Goal: Entertainment & Leisure: Consume media (video, audio)

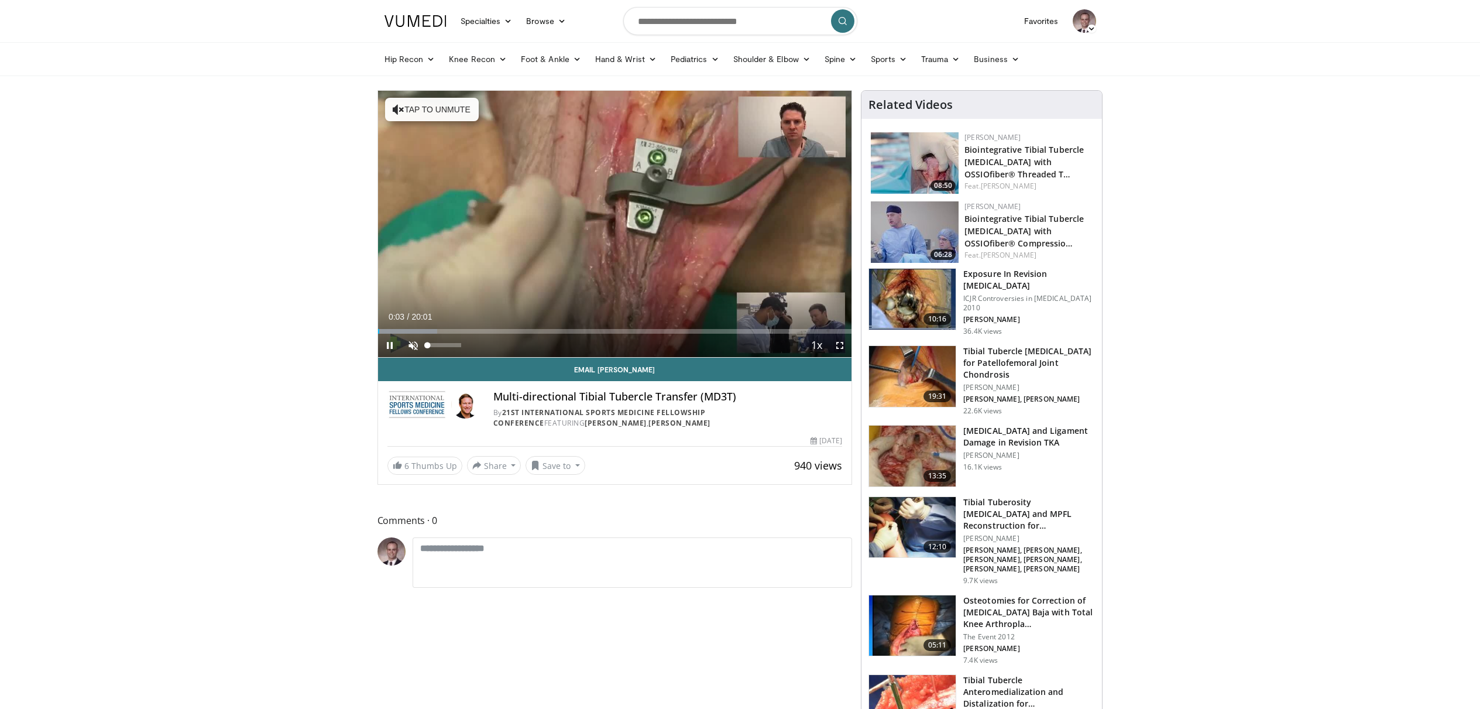
click at [414, 346] on span "Video Player" at bounding box center [412, 345] width 23 height 23
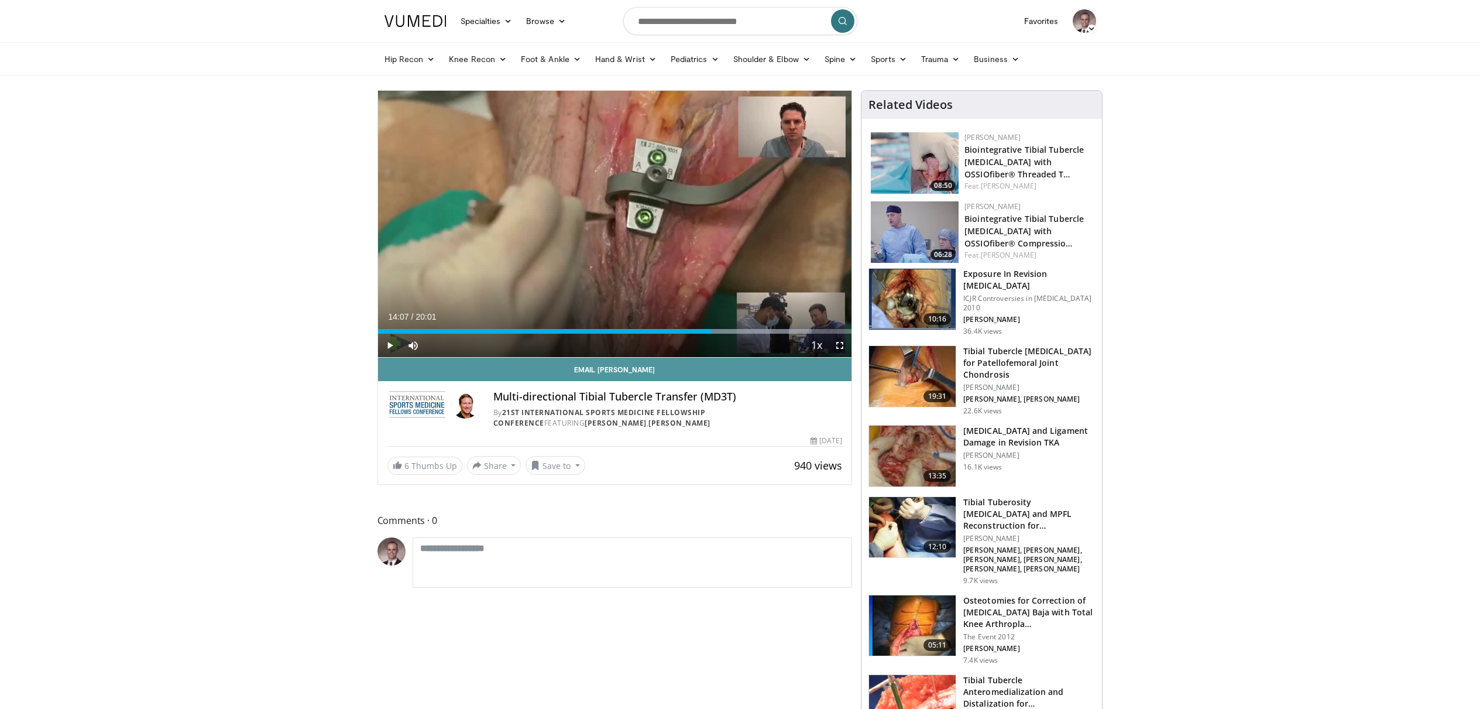
drag, startPoint x: 473, startPoint y: 332, endPoint x: 711, endPoint y: 357, distance: 239.5
click at [711, 357] on div "**********" at bounding box center [614, 287] width 475 height 394
click at [391, 345] on span "Video Player" at bounding box center [389, 345] width 23 height 23
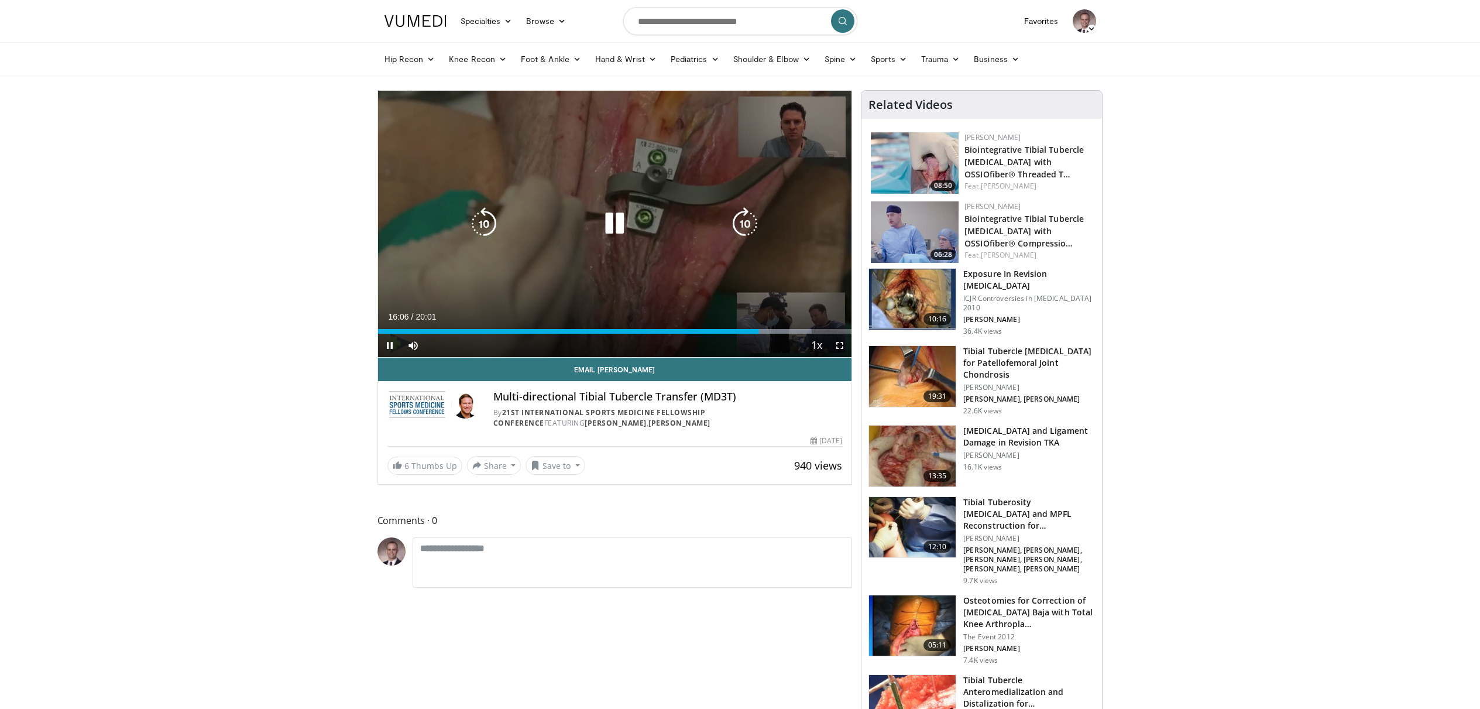
click at [740, 220] on icon "Video Player" at bounding box center [744, 223] width 33 height 33
click at [750, 229] on icon "Video Player" at bounding box center [744, 223] width 33 height 33
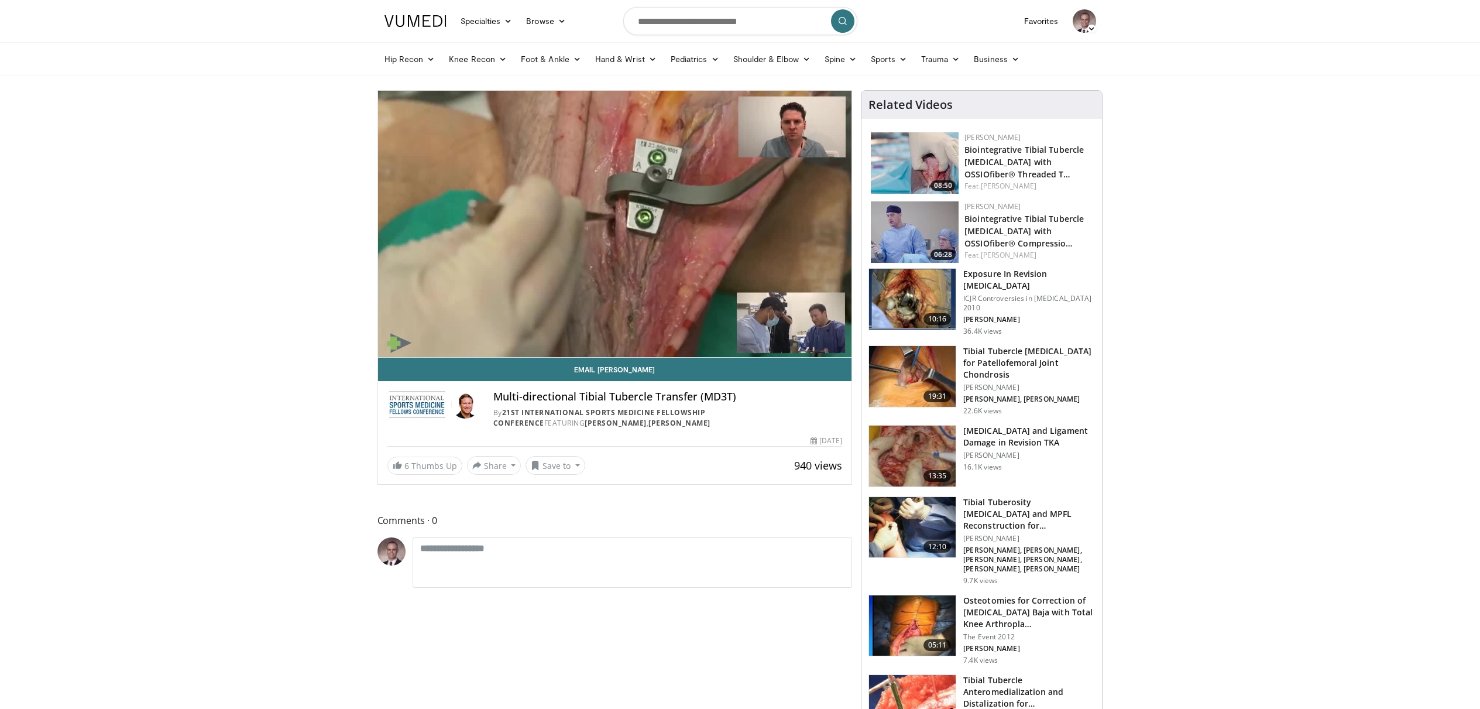
click at [750, 229] on div "10 seconds Tap to unmute" at bounding box center [615, 224] width 474 height 266
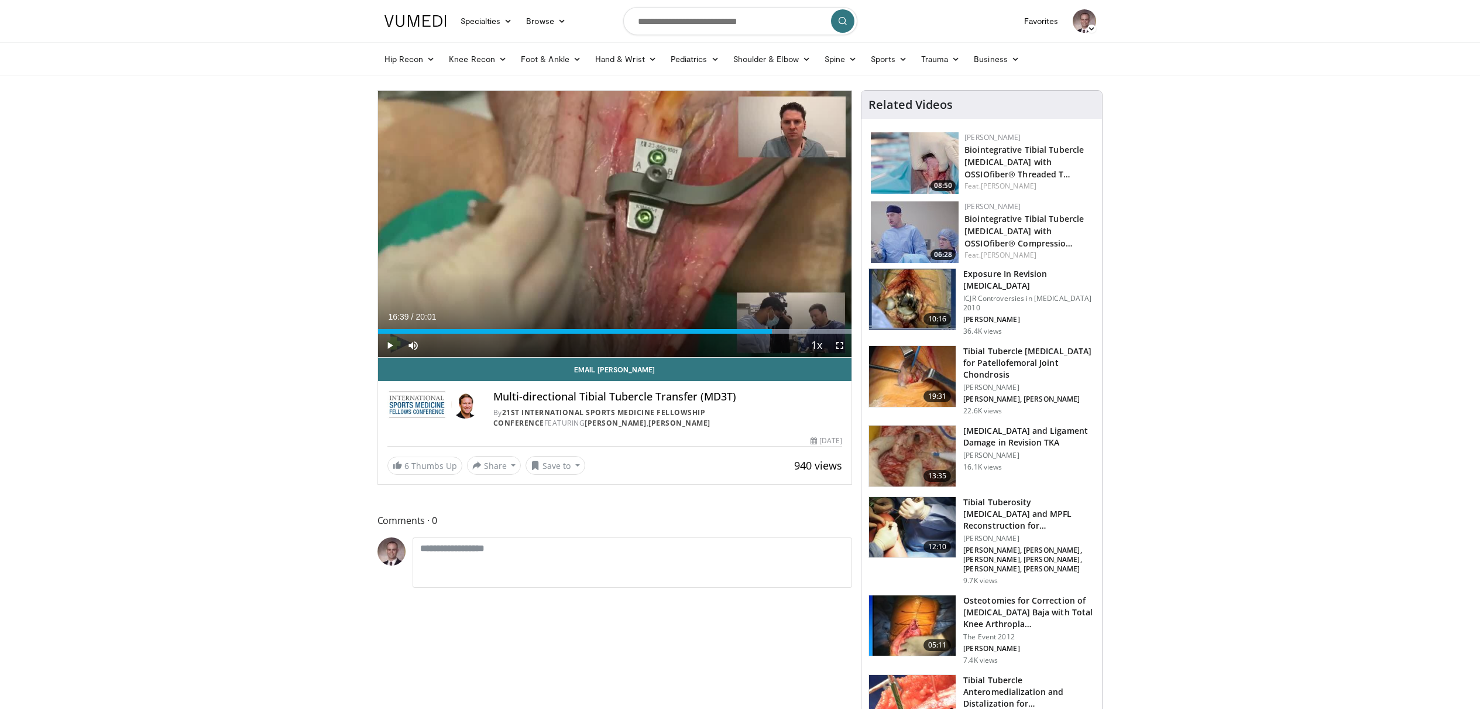
click at [750, 229] on div "10 seconds Tap to unmute" at bounding box center [615, 224] width 474 height 266
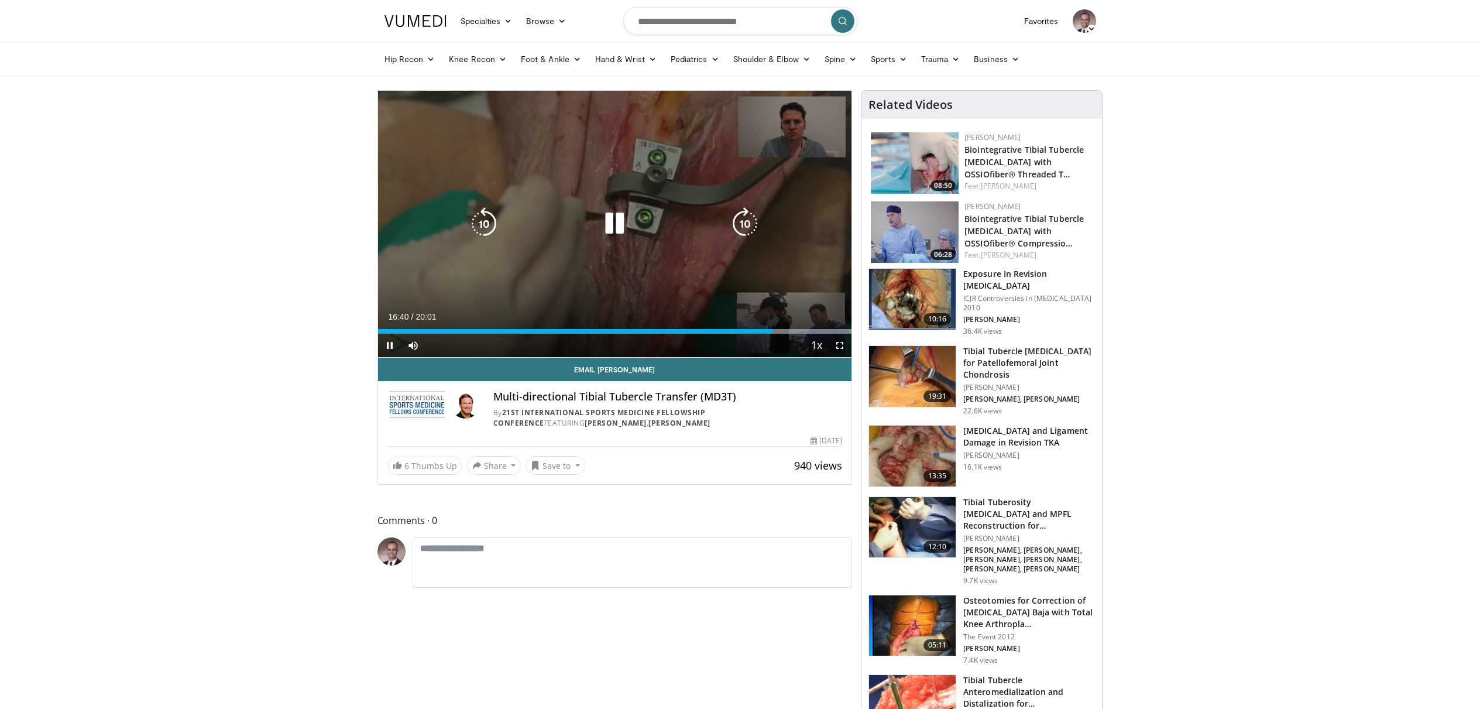
click at [742, 225] on icon "Video Player" at bounding box center [744, 223] width 33 height 33
click at [744, 221] on icon "Video Player" at bounding box center [744, 223] width 33 height 33
click at [748, 231] on icon "Video Player" at bounding box center [744, 223] width 33 height 33
click at [750, 225] on icon "Video Player" at bounding box center [744, 223] width 33 height 33
click at [751, 220] on icon "Video Player" at bounding box center [744, 223] width 33 height 33
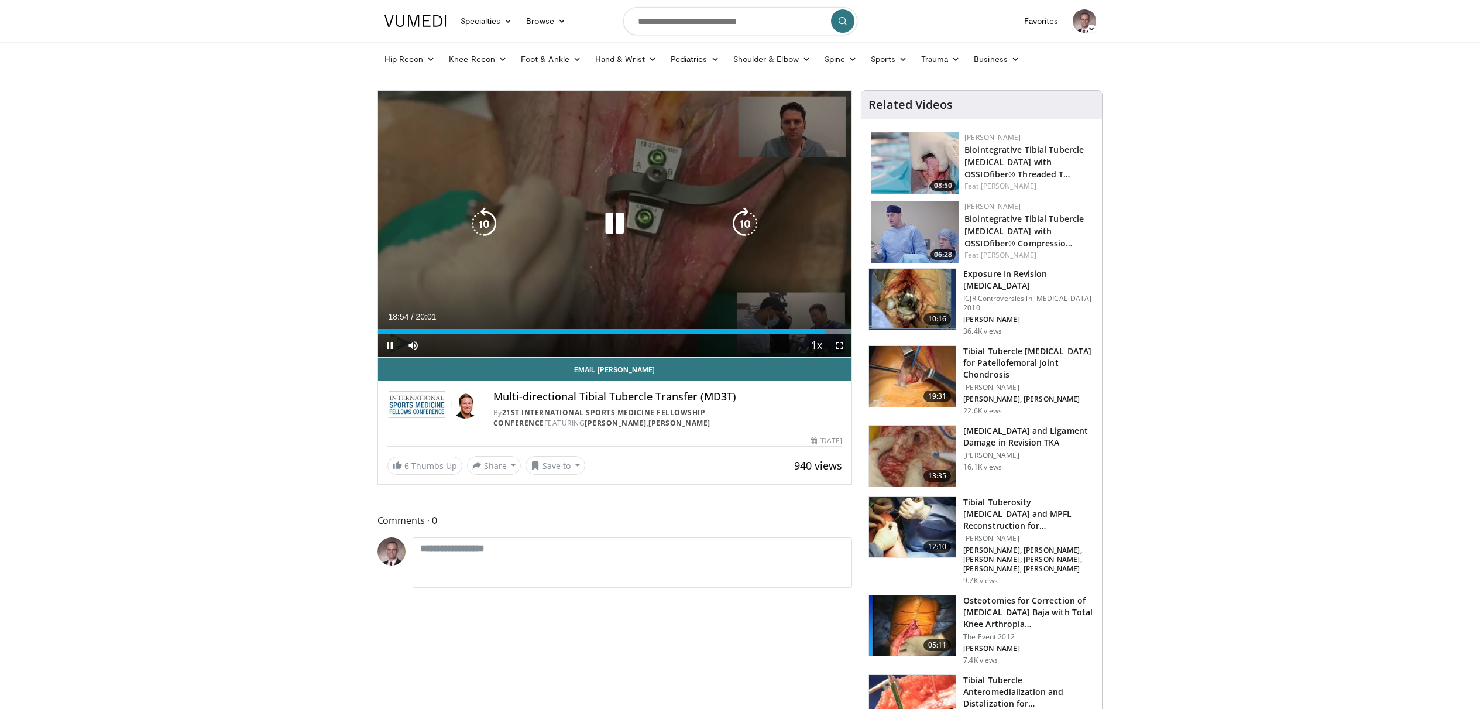
click at [742, 224] on icon "Video Player" at bounding box center [744, 223] width 33 height 33
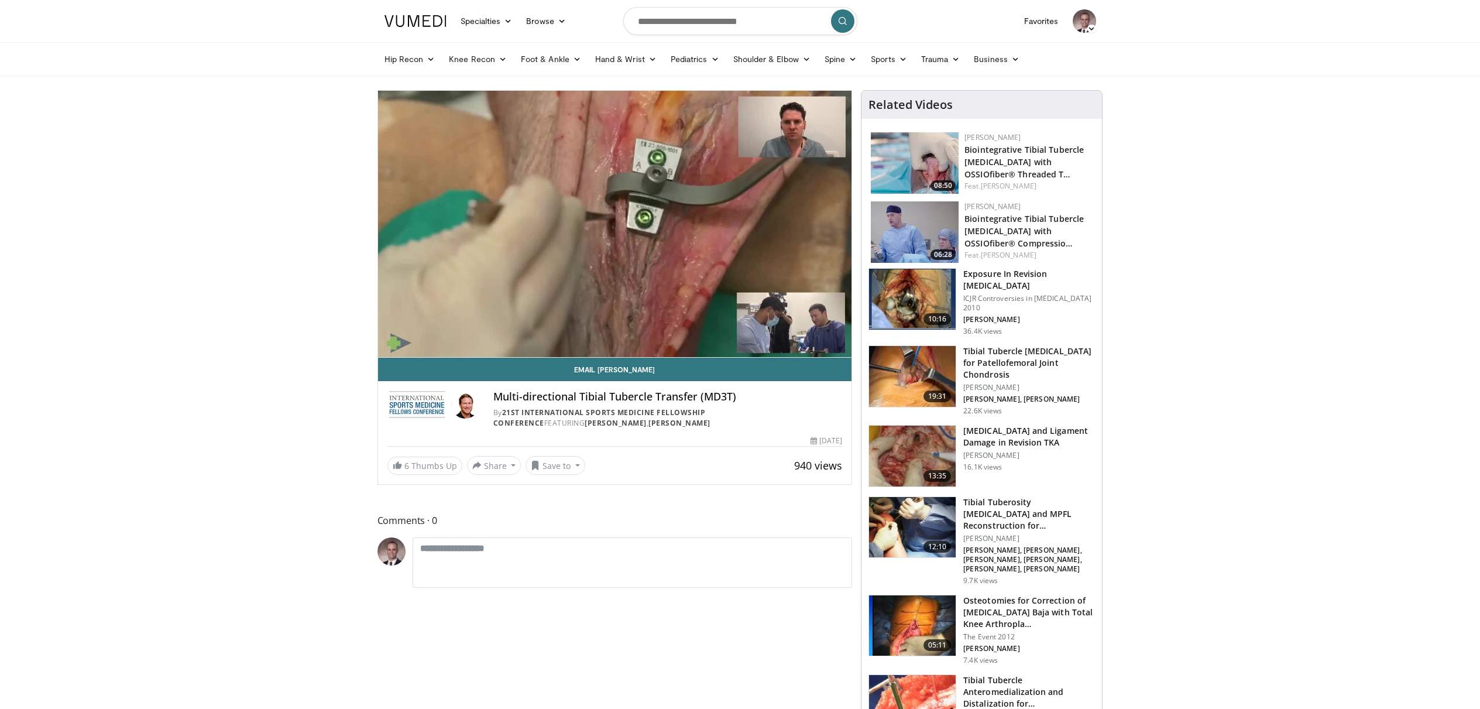
click at [742, 224] on div "10 seconds Tap to unmute" at bounding box center [615, 224] width 474 height 266
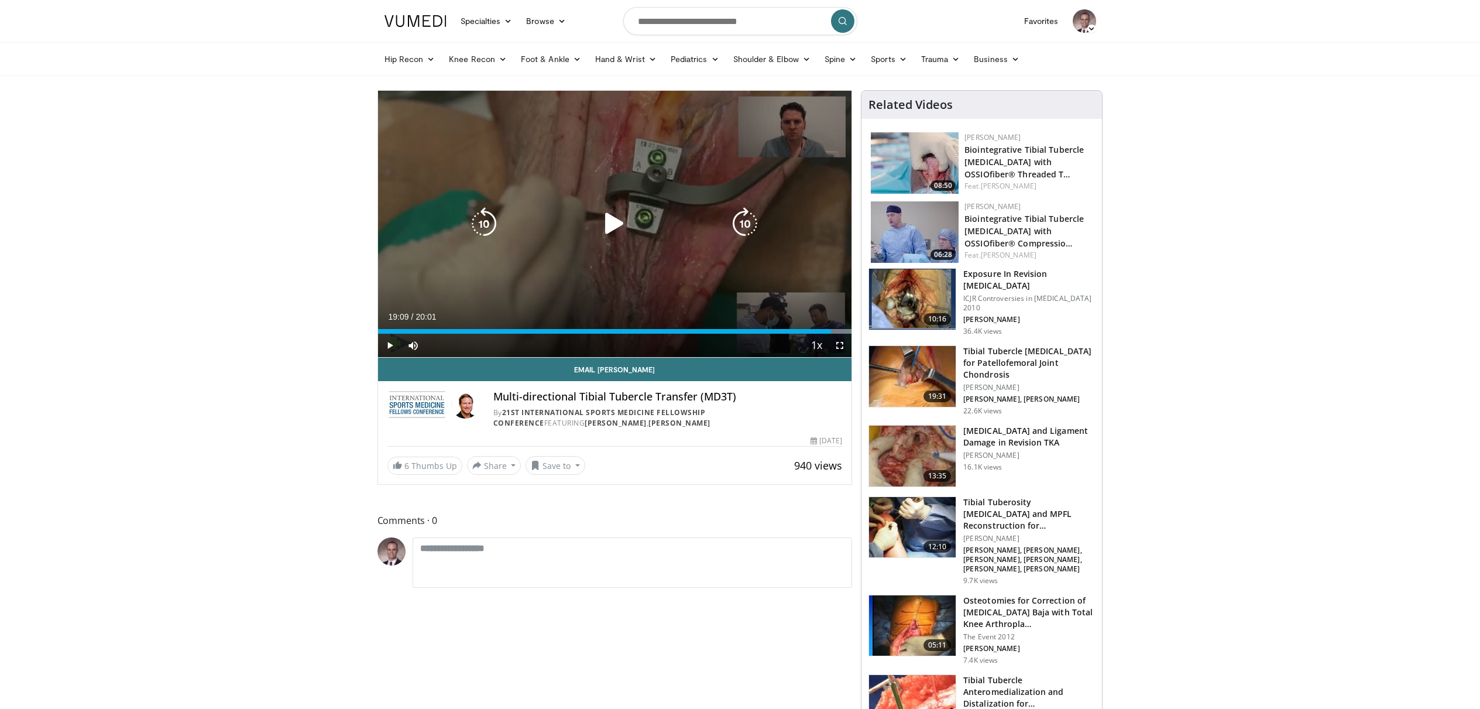
click at [740, 217] on icon "Video Player" at bounding box center [744, 223] width 33 height 33
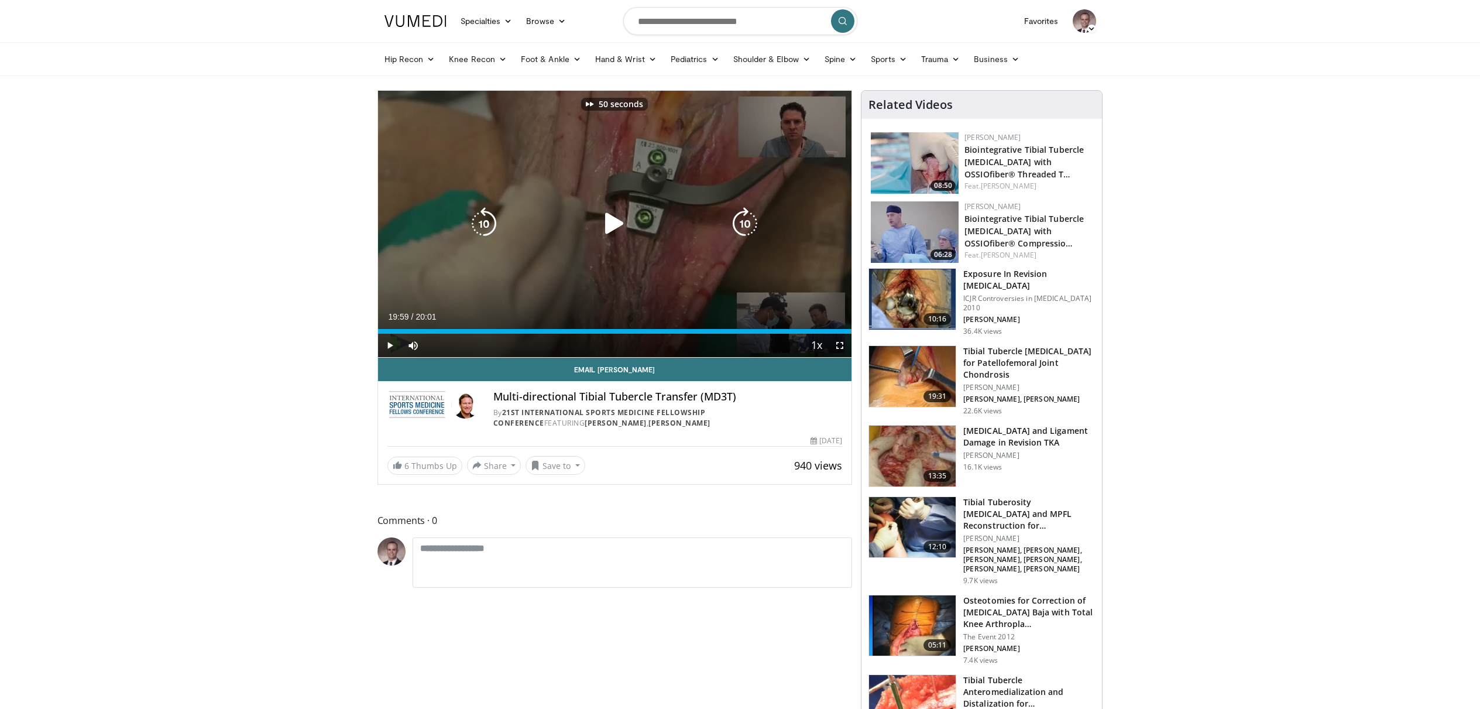
click at [740, 217] on icon "Video Player" at bounding box center [744, 223] width 33 height 33
